Goal: Transaction & Acquisition: Register for event/course

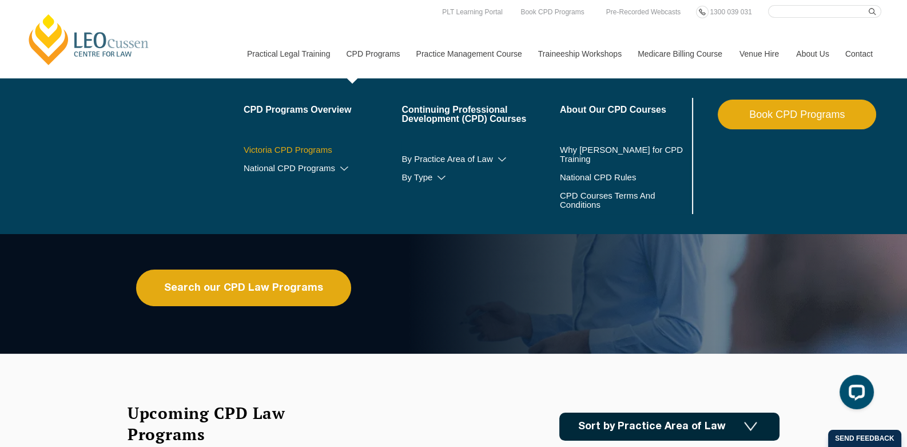
click at [316, 149] on link "Victoria CPD Programs" at bounding box center [323, 149] width 158 height 9
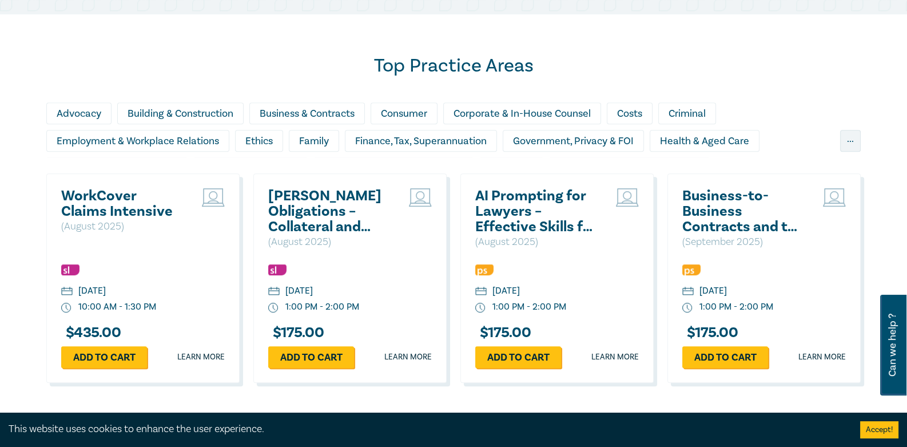
scroll to position [731, 0]
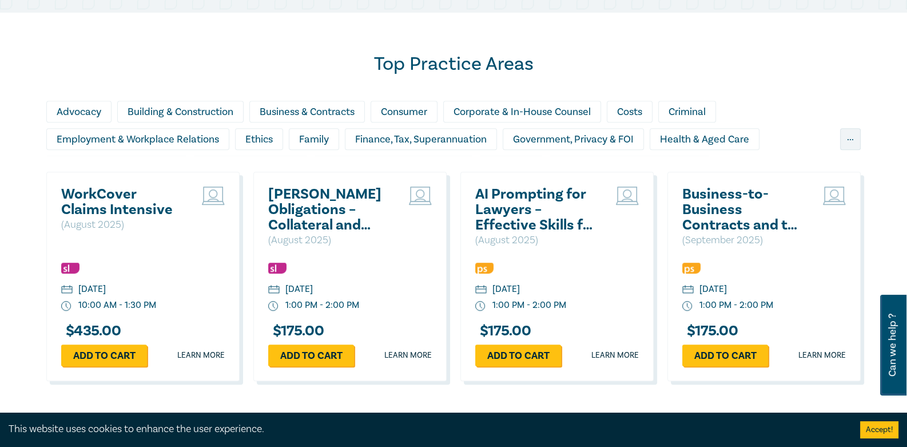
click at [875, 426] on button "Accept!" at bounding box center [879, 429] width 38 height 17
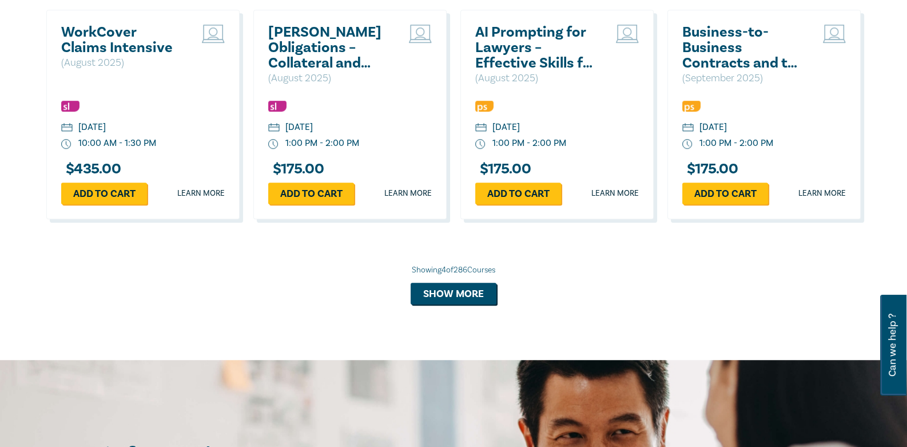
scroll to position [894, 0]
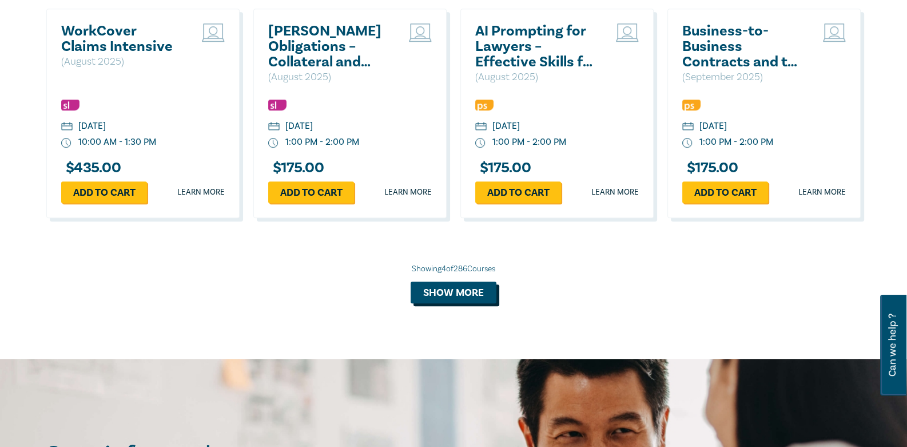
click at [475, 297] on button "Show more" at bounding box center [454, 292] width 86 height 22
click at [475, 297] on div "Showing 4 of 286 Courses Loading…" at bounding box center [453, 283] width 814 height 40
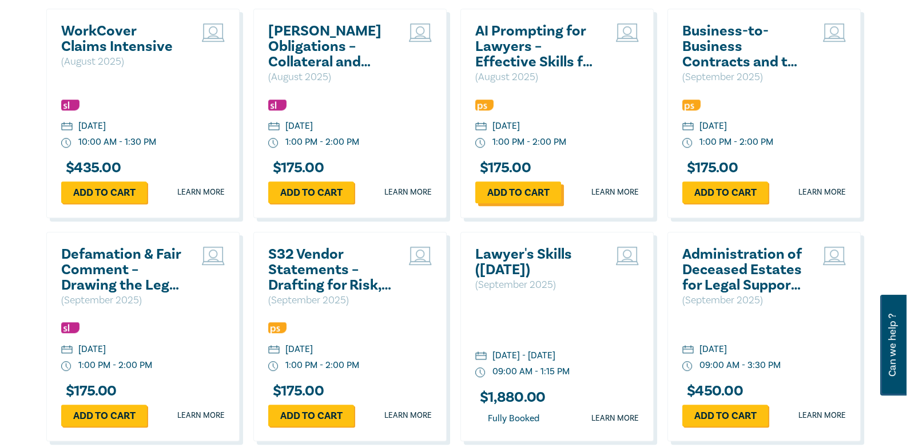
click at [531, 187] on link "Add to cart" at bounding box center [518, 192] width 86 height 22
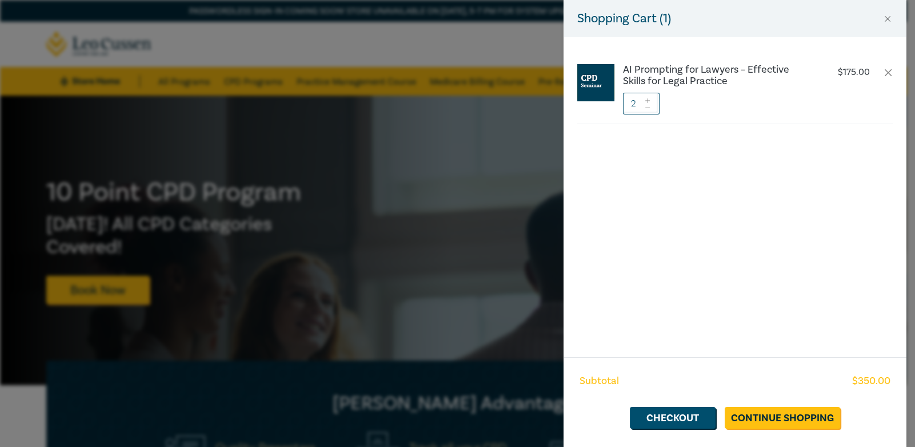
click at [649, 106] on icon at bounding box center [648, 107] width 8 height 5
click at [799, 413] on link "Continue Shopping" at bounding box center [783, 418] width 116 height 22
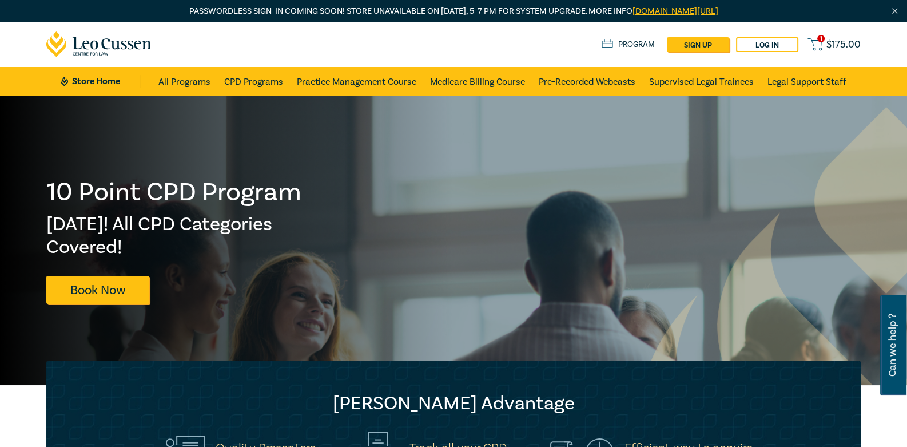
click at [838, 43] on span "$ 175.00" at bounding box center [843, 44] width 34 height 13
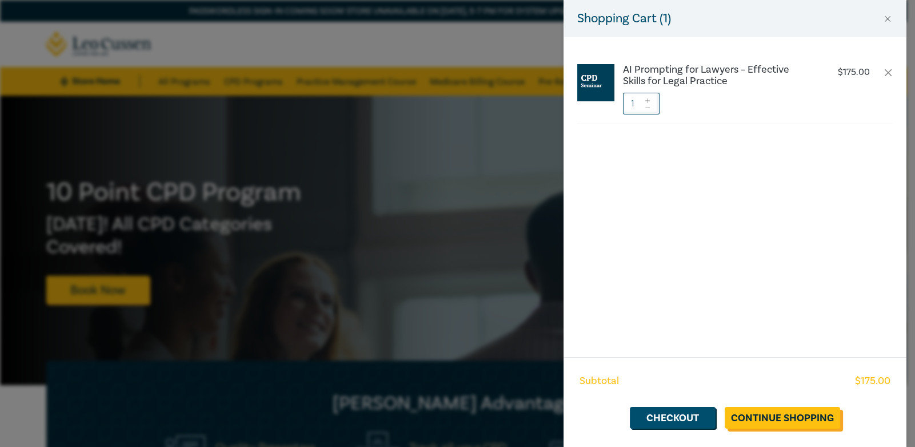
click at [792, 416] on link "Continue Shopping" at bounding box center [783, 418] width 116 height 22
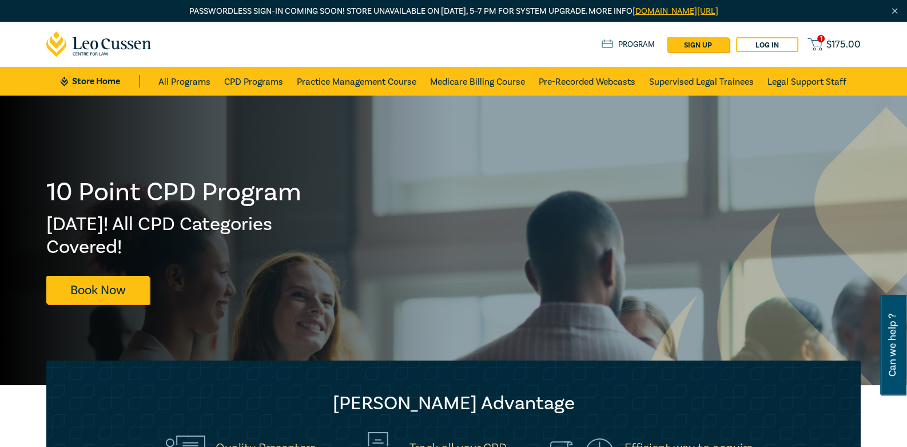
click at [838, 37] on link "1 $ 175.00" at bounding box center [833, 44] width 53 height 14
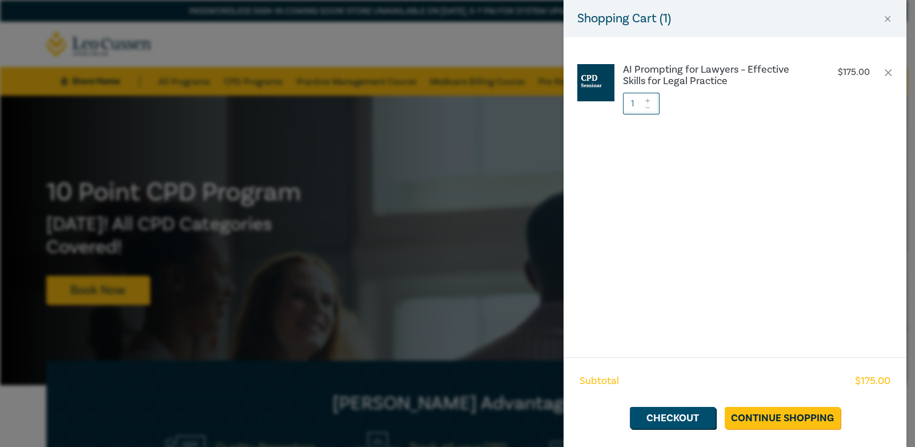
click at [503, 250] on div "Shopping Cart ( 1 ) AI Prompting for Lawyers – Effective Skills for Legal Pract…" at bounding box center [457, 223] width 915 height 447
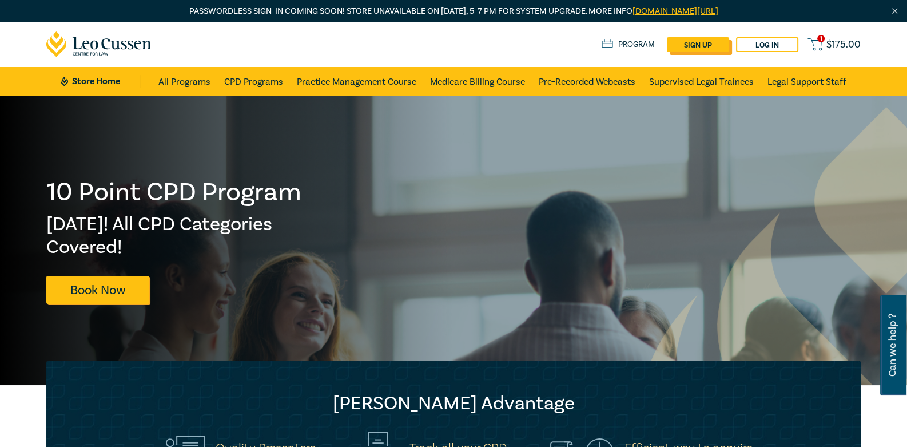
click at [695, 45] on link "sign up" at bounding box center [698, 44] width 62 height 15
select select "AU"
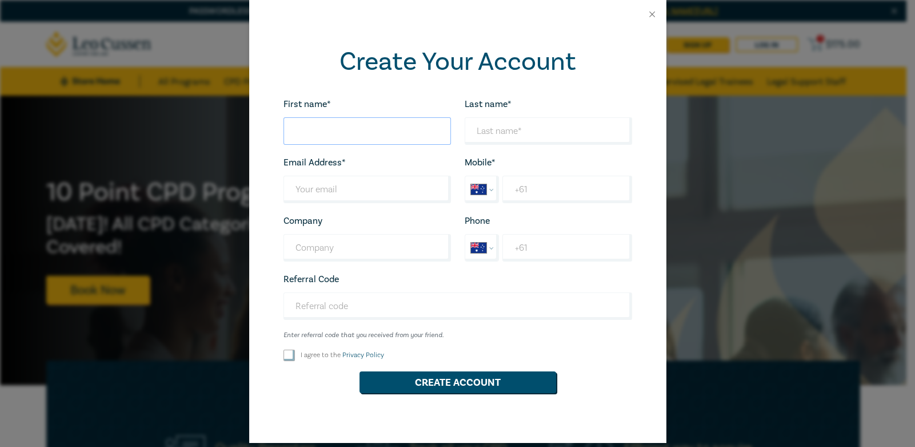
click at [375, 126] on input "First name*" at bounding box center [368, 130] width 168 height 27
type input "Melissa"
type input "Tung"
click at [324, 190] on input "Last name*" at bounding box center [368, 189] width 168 height 27
type input "melissa.tung@sussangroup.com.au"
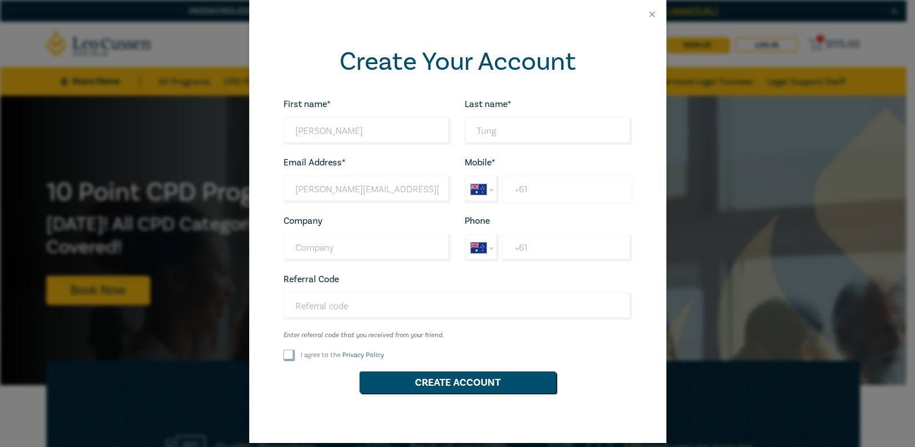
click at [559, 185] on input "+61" at bounding box center [567, 189] width 129 height 27
type input "+61 438 220 202"
click at [400, 242] on input "Company" at bounding box center [368, 247] width 168 height 27
type input "Sussan Corporation"
click at [569, 259] on input "+61" at bounding box center [567, 247] width 129 height 27
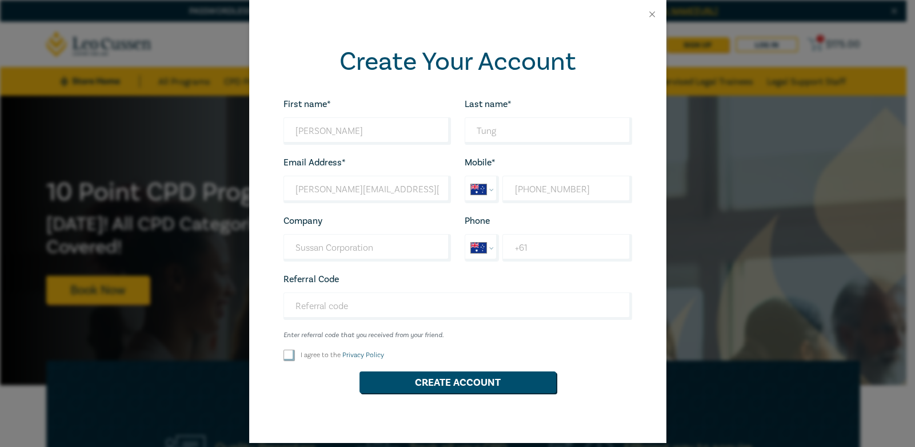
click at [284, 355] on input "I agree to the Privacy Policy" at bounding box center [289, 354] width 11 height 11
checkbox input "true"
click at [437, 379] on button "Create Account" at bounding box center [458, 382] width 197 height 22
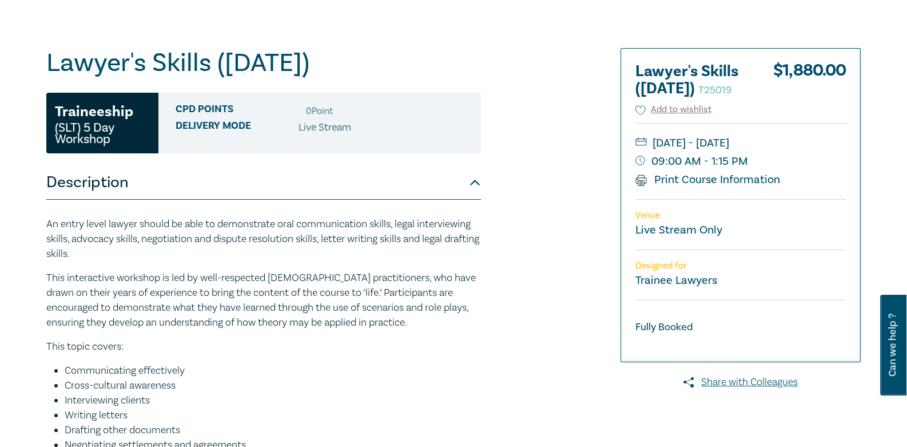
scroll to position [101, 0]
